Goal: Task Accomplishment & Management: Complete application form

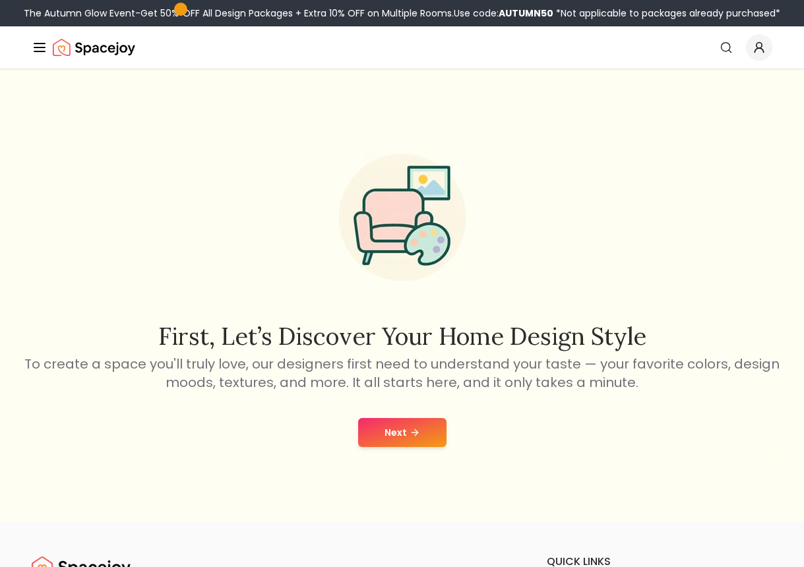
click at [414, 441] on button "Next" at bounding box center [402, 432] width 88 height 29
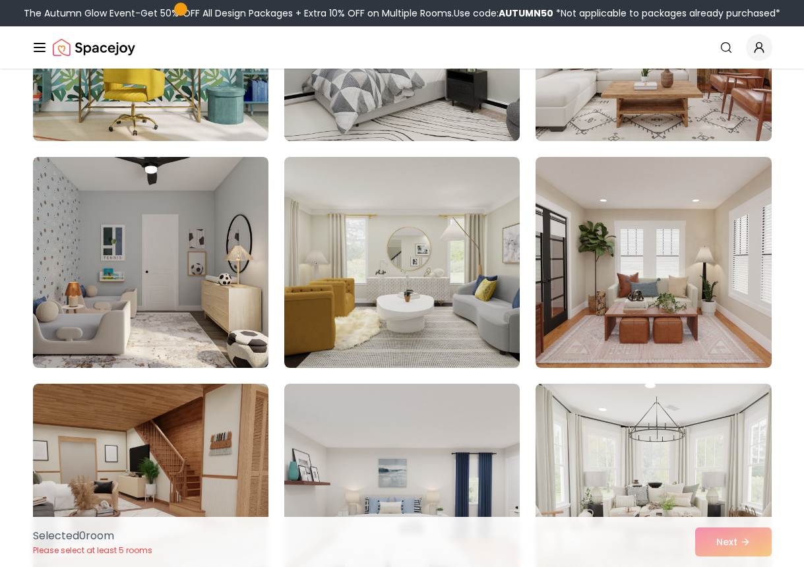
scroll to position [1121, 0]
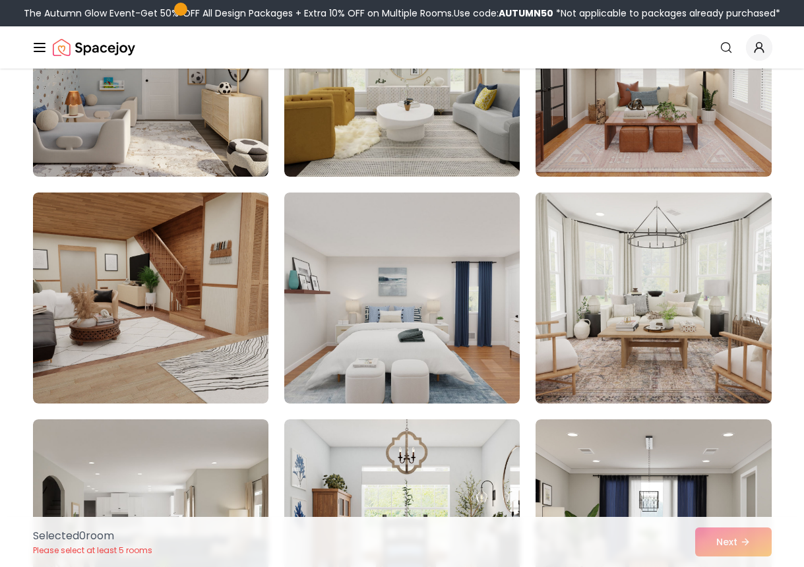
click at [726, 336] on img at bounding box center [653, 298] width 247 height 222
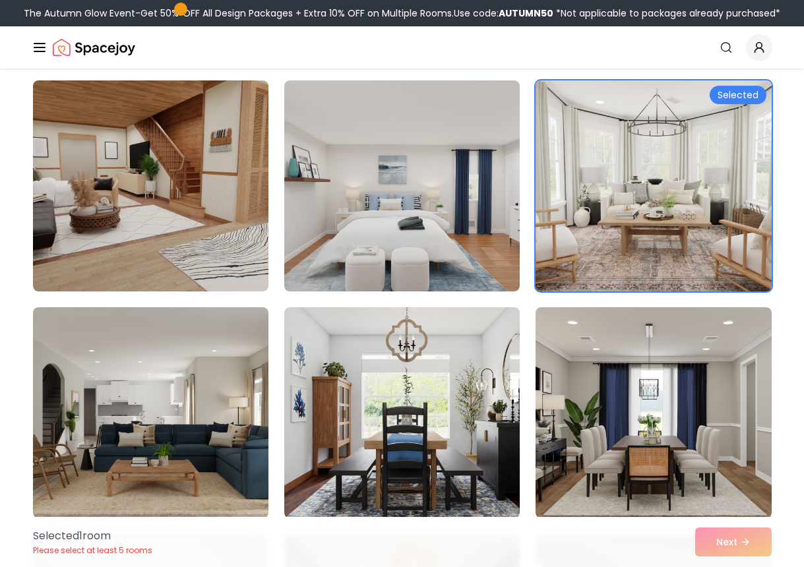
scroll to position [1253, 0]
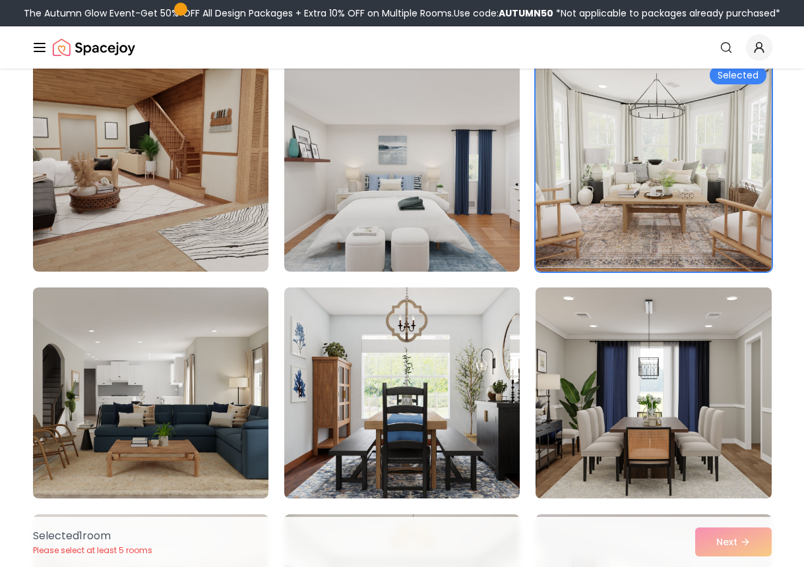
click at [720, 338] on img at bounding box center [653, 393] width 247 height 222
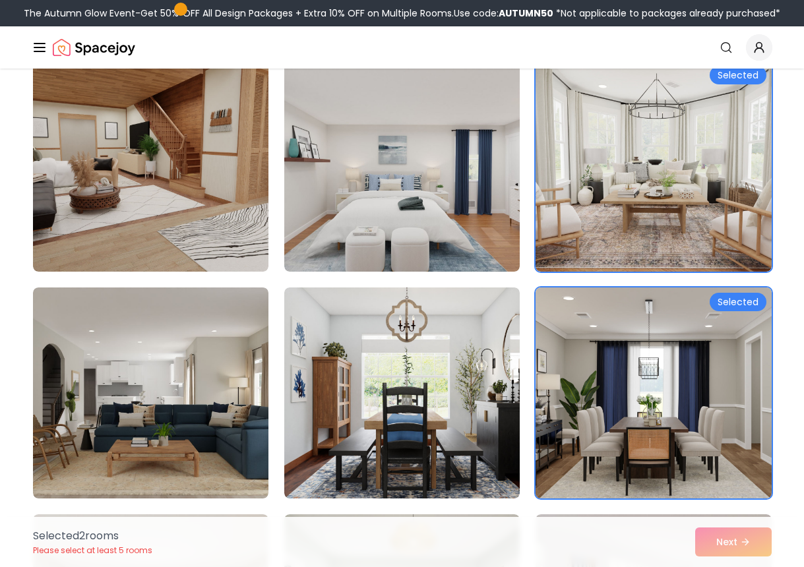
click at [720, 338] on img at bounding box center [653, 393] width 247 height 222
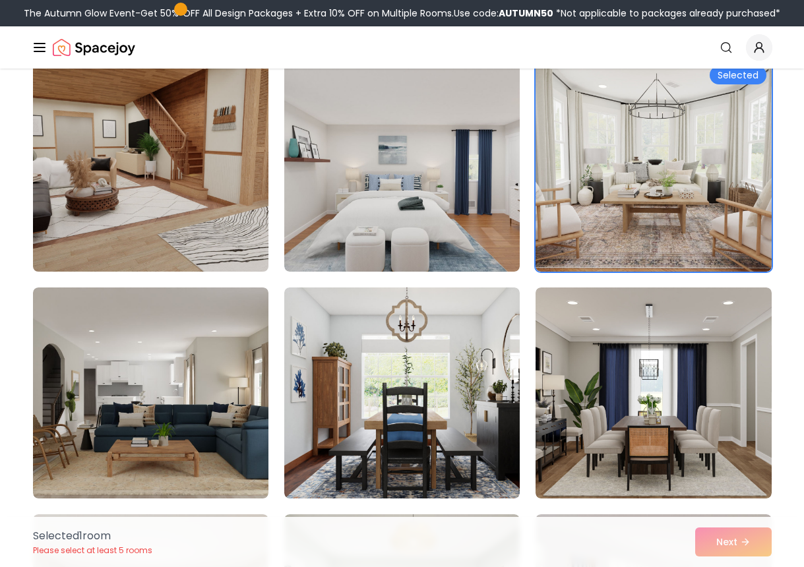
click at [259, 237] on img at bounding box center [150, 166] width 247 height 222
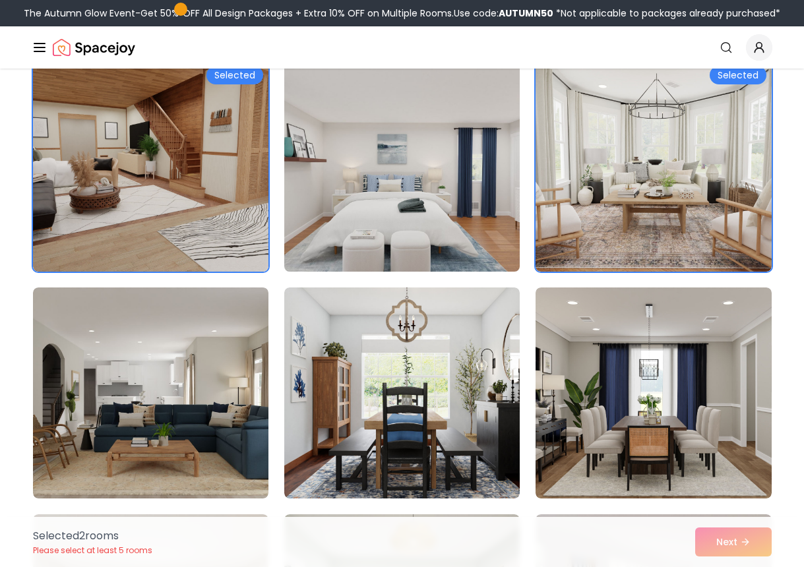
click at [388, 216] on img at bounding box center [401, 166] width 247 height 222
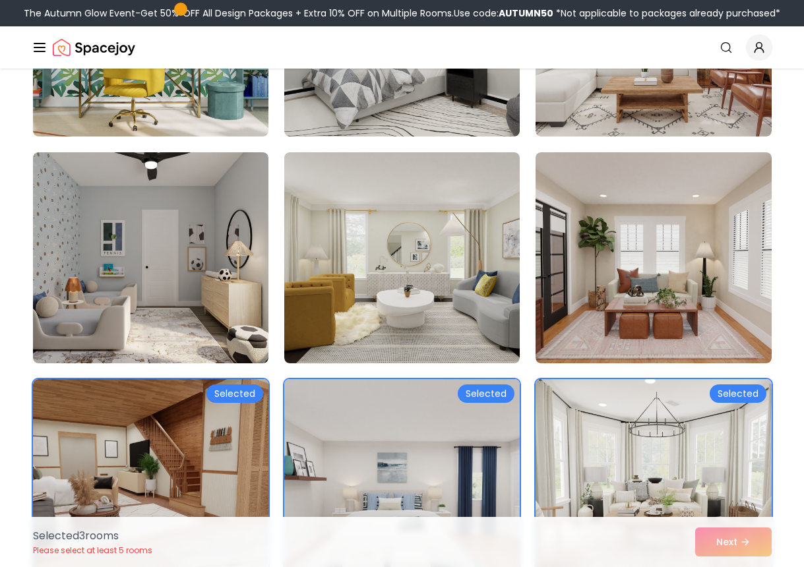
scroll to position [923, 0]
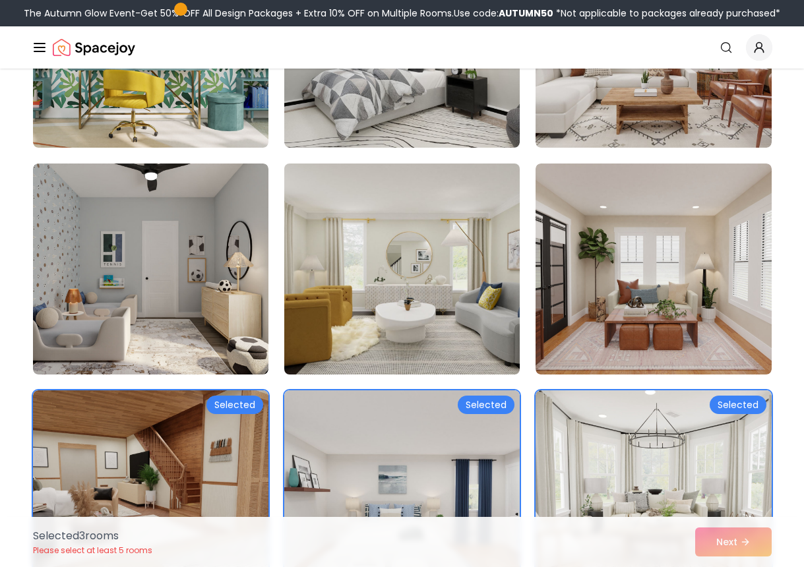
click at [371, 235] on img at bounding box center [401, 269] width 247 height 222
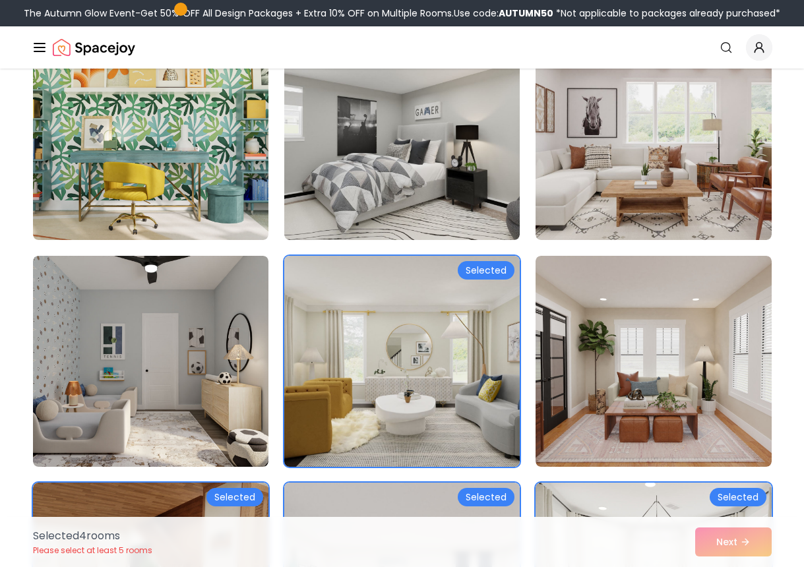
scroll to position [791, 0]
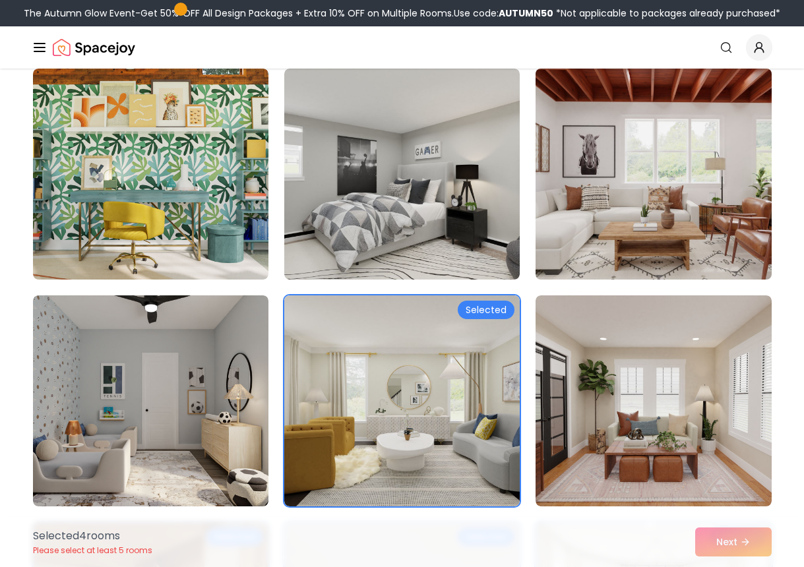
click at [549, 149] on img at bounding box center [653, 174] width 247 height 222
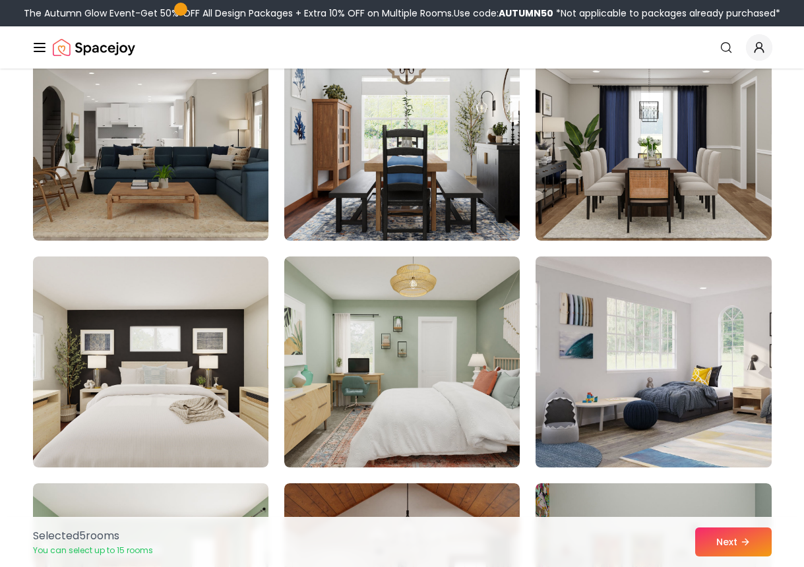
scroll to position [1517, 0]
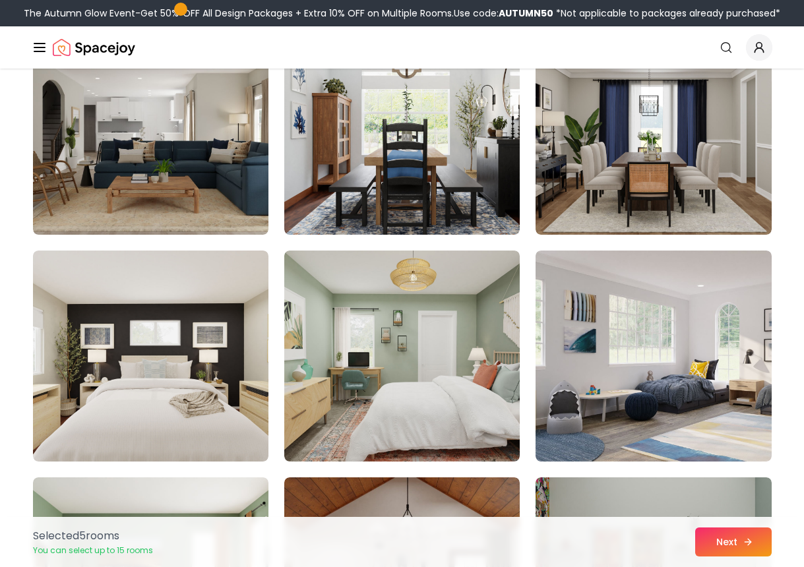
click at [739, 533] on button "Next" at bounding box center [733, 542] width 77 height 29
